Goal: Check status: Check status

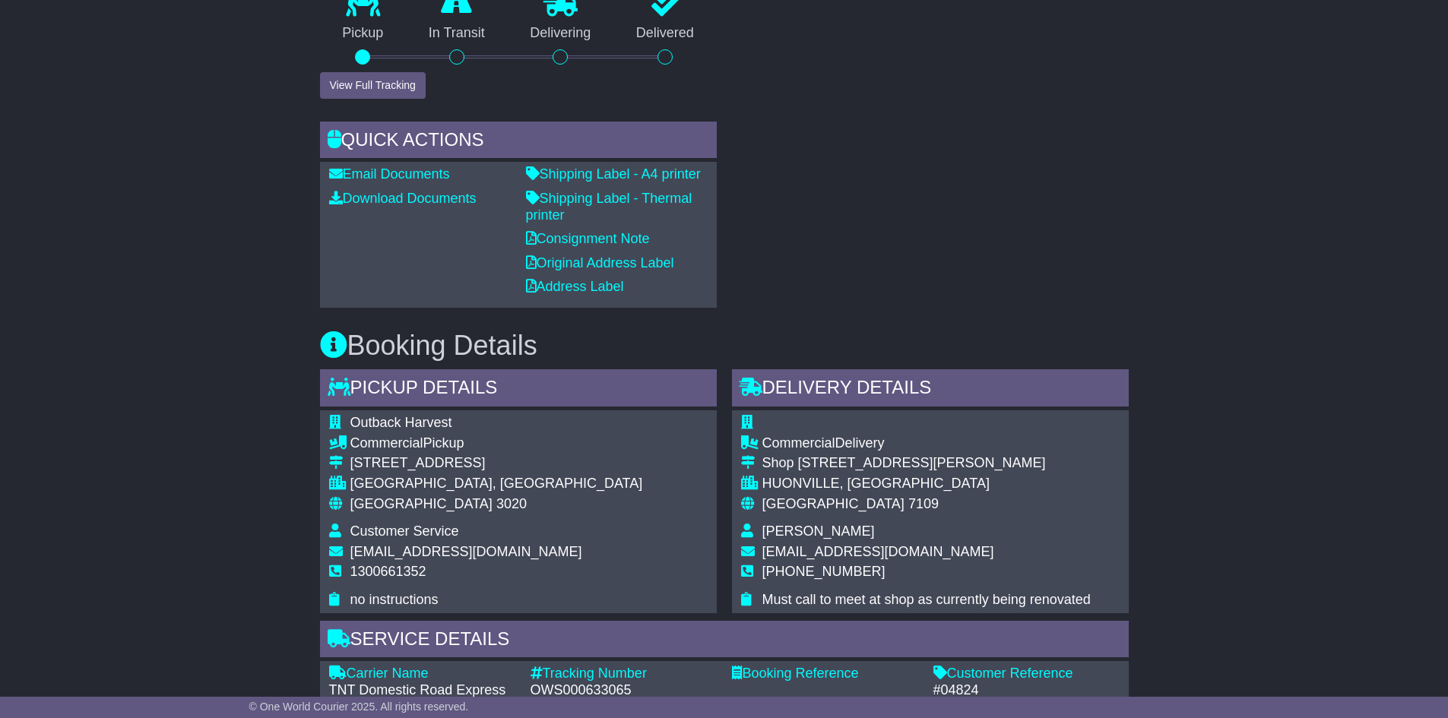
scroll to position [608, 0]
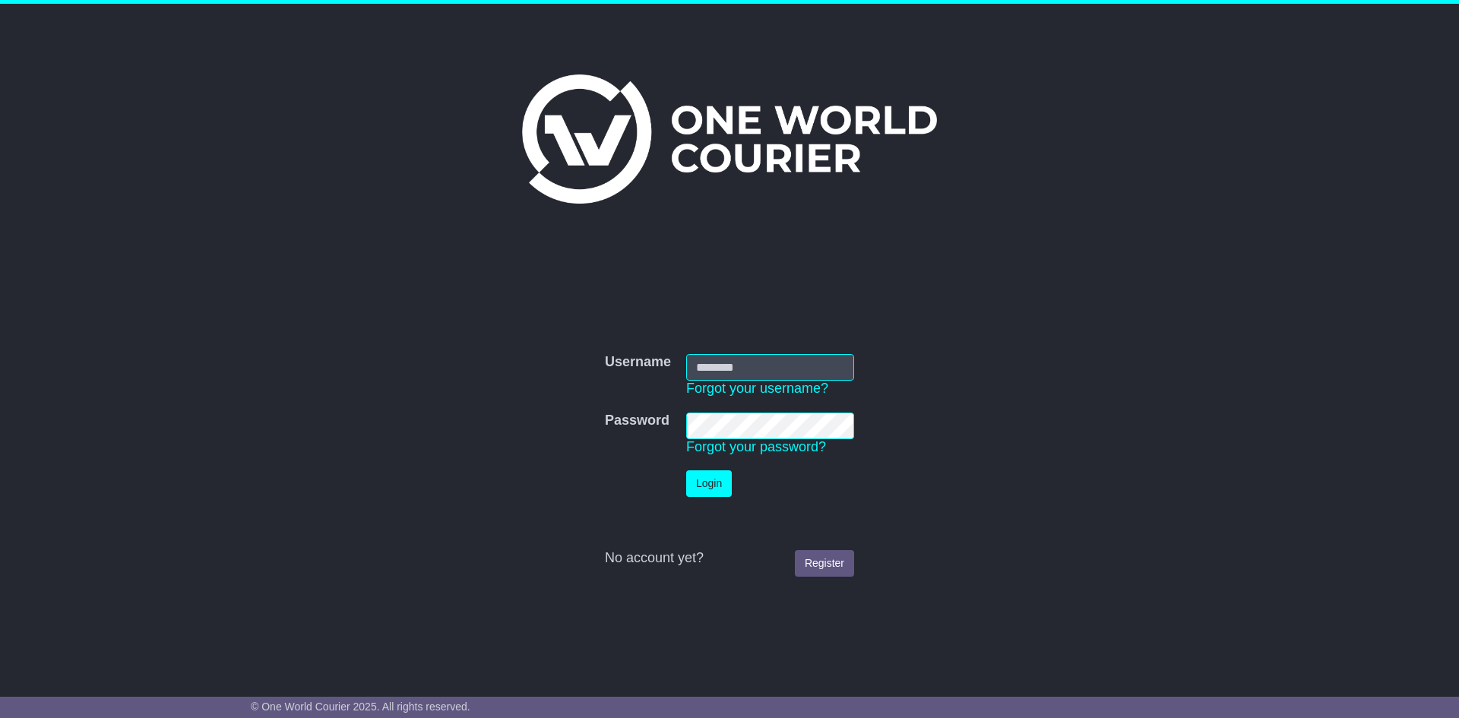
type input "**********"
click at [714, 485] on button "Login" at bounding box center [709, 483] width 46 height 27
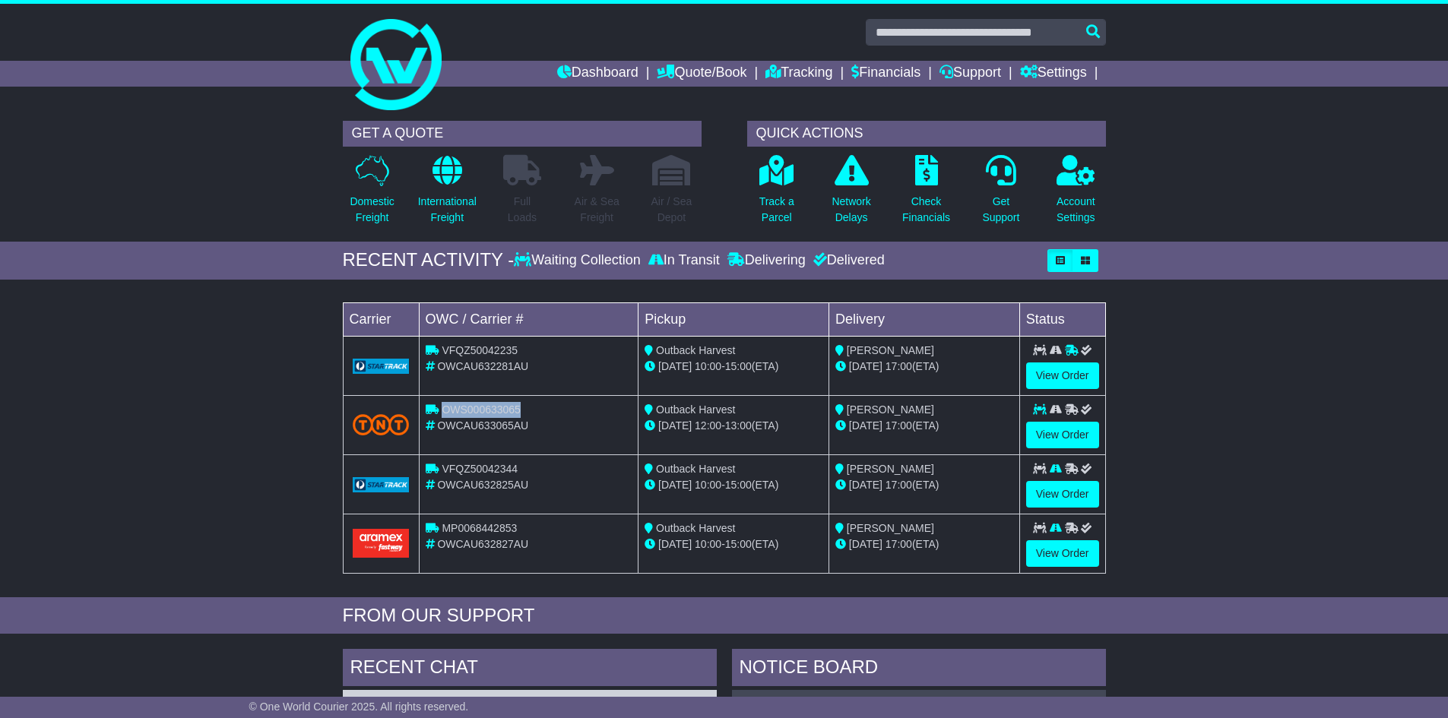
drag, startPoint x: 523, startPoint y: 407, endPoint x: 441, endPoint y: 411, distance: 82.2
click at [441, 411] on div "OWS000633065" at bounding box center [529, 410] width 207 height 16
copy span "OWS000633065"
